Goal: Transaction & Acquisition: Subscribe to service/newsletter

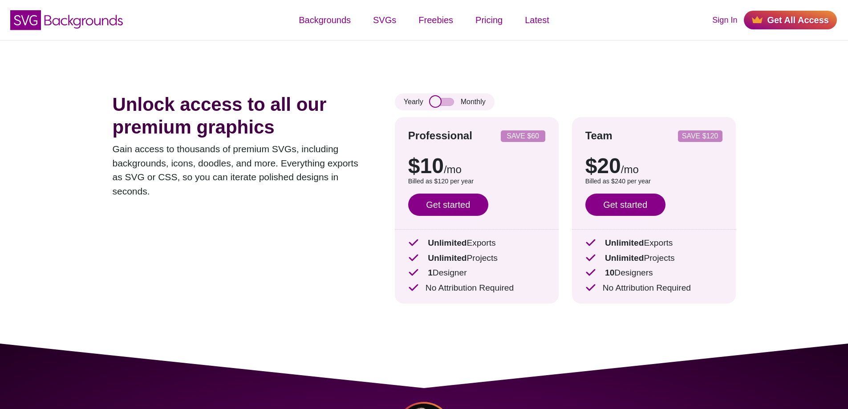
click at [446, 101] on input "checkbox" at bounding box center [442, 102] width 24 height 8
checkbox input "true"
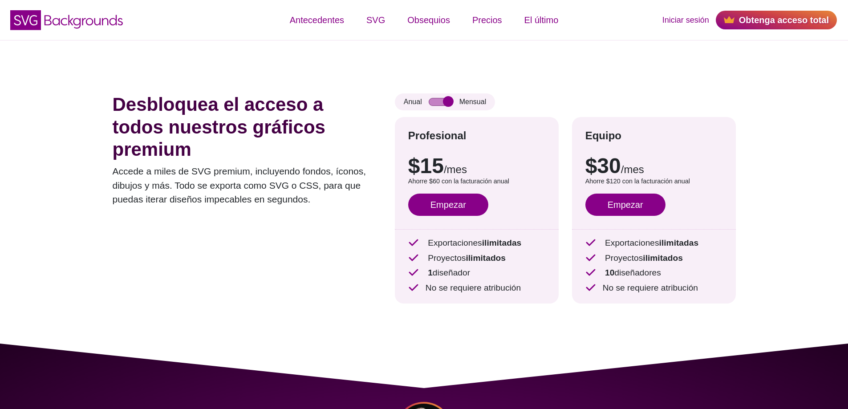
click at [711, 63] on div "Desbloquea el acceso a todos nuestros gráficos premium Accede a miles de SVG pr…" at bounding box center [424, 192] width 677 height 304
click at [491, 20] on font "Precios" at bounding box center [487, 20] width 30 height 10
click at [441, 101] on input "checkbox" at bounding box center [441, 102] width 24 height 8
checkbox input "true"
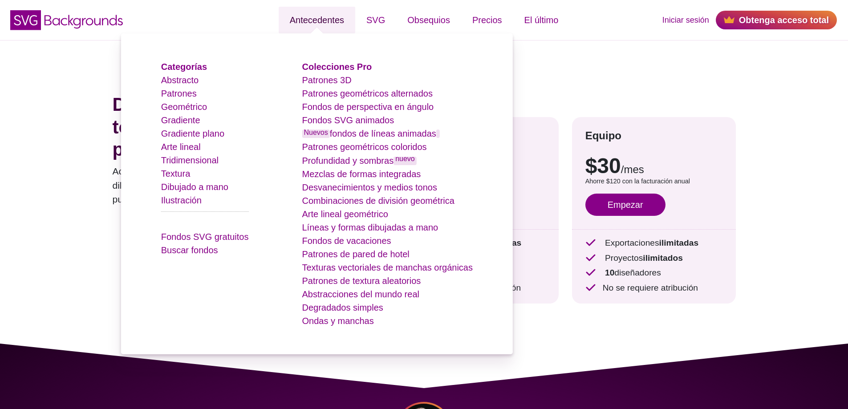
click at [304, 17] on font "Antecedentes" at bounding box center [317, 20] width 54 height 10
